Goal: Information Seeking & Learning: Find specific fact

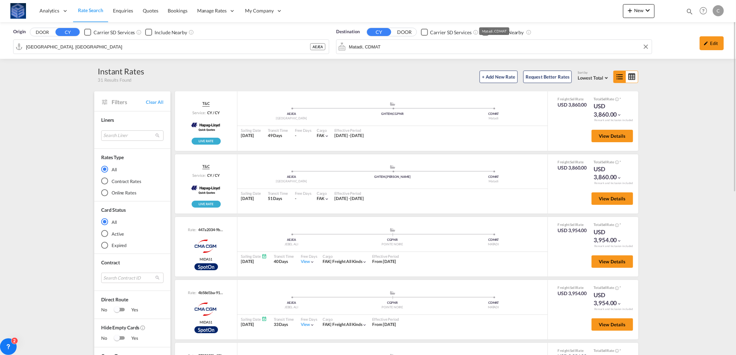
click at [390, 51] on div "Origin DOOR CY Carrier SD Services Include Nearby [GEOGRAPHIC_DATA], AEJEA AEJE…" at bounding box center [368, 40] width 736 height 37
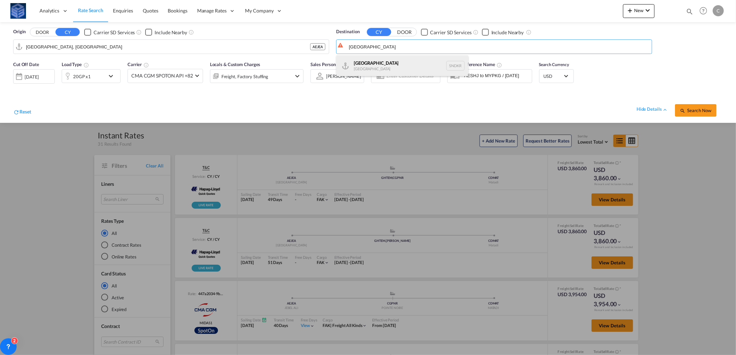
click at [385, 64] on div "Dakar [GEOGRAPHIC_DATA] SNDKR" at bounding box center [402, 65] width 132 height 21
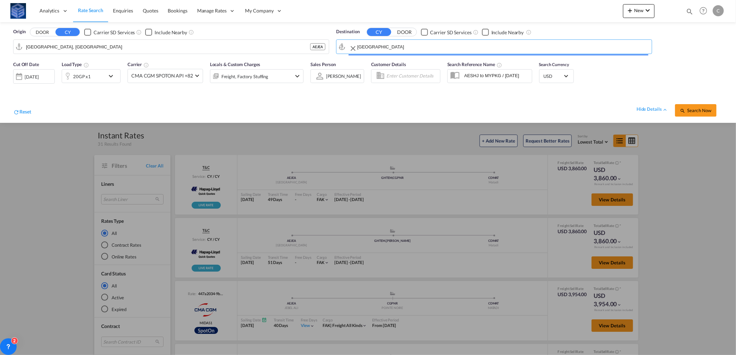
type input "[GEOGRAPHIC_DATA], SNDKR"
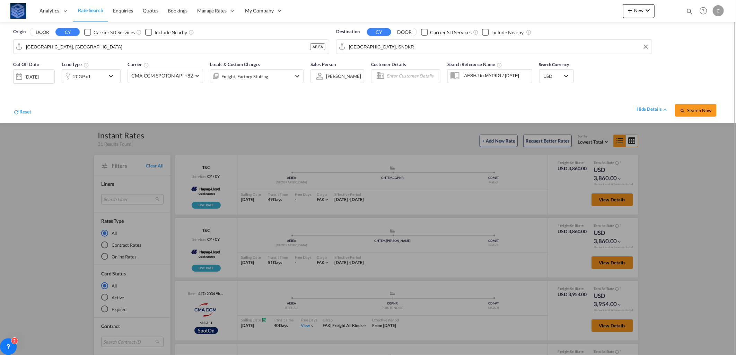
click at [110, 77] on md-icon "icon-chevron-down" at bounding box center [113, 76] width 12 height 8
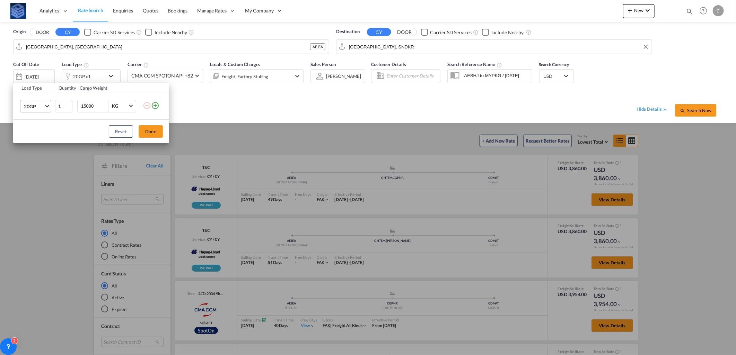
click at [36, 105] on span "20GP" at bounding box center [34, 106] width 20 height 7
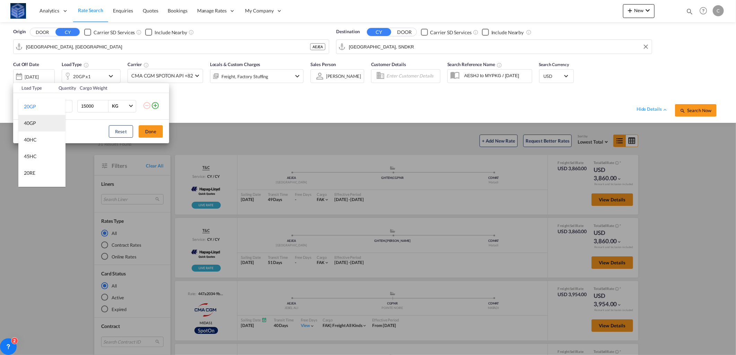
click at [32, 122] on div "40GP" at bounding box center [30, 123] width 12 height 7
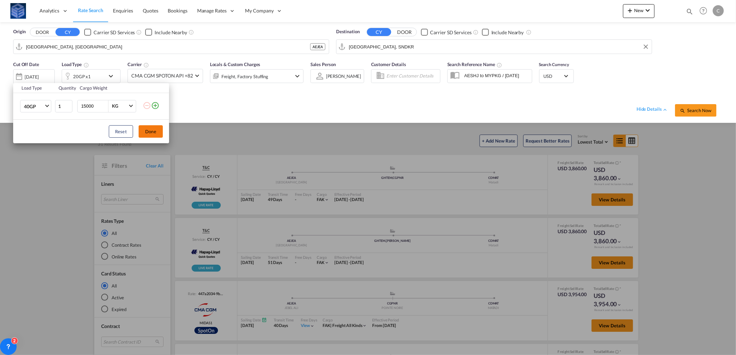
click at [148, 131] on button "Done" at bounding box center [151, 131] width 24 height 12
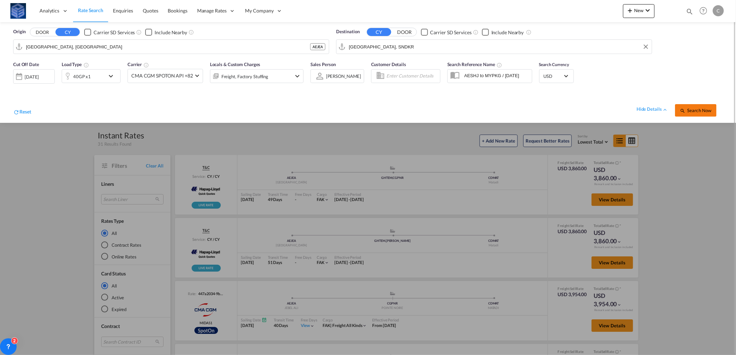
click at [688, 111] on span "Search Now" at bounding box center [696, 111] width 32 height 6
